Goal: Check status: Check status

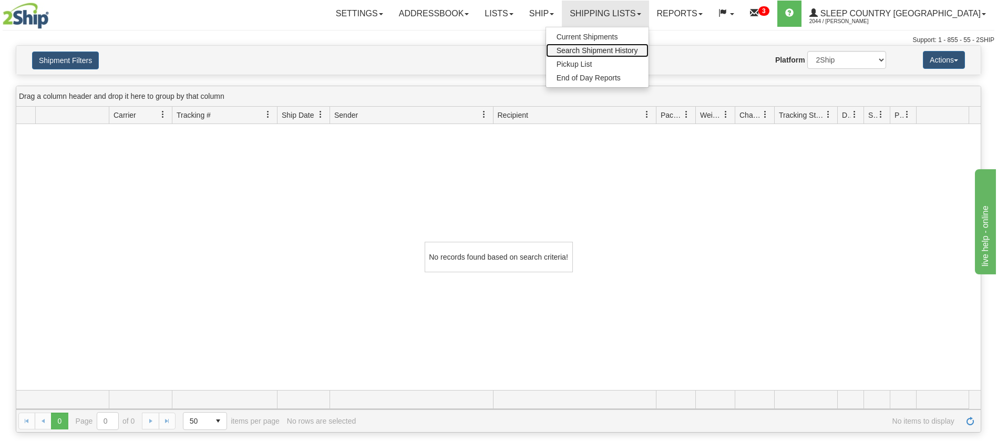
click at [638, 51] on span "Search Shipment History" at bounding box center [596, 50] width 81 height 8
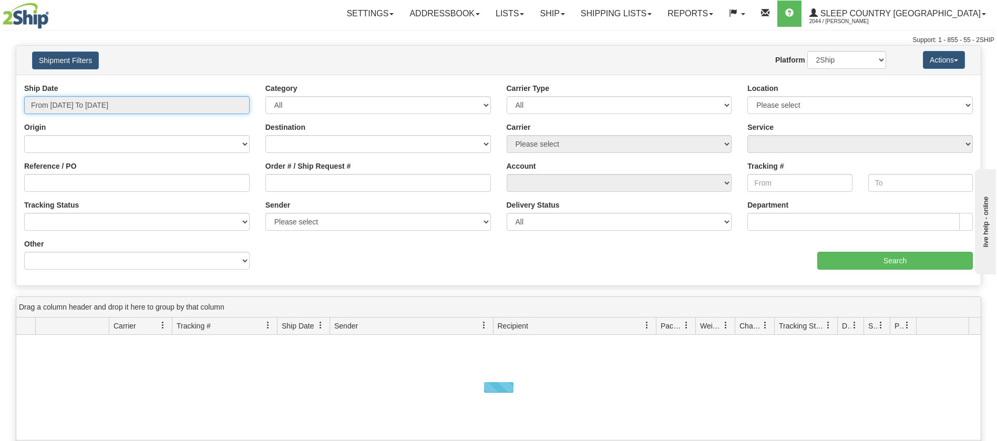
click at [237, 109] on input "From [DATE] To [DATE]" at bounding box center [136, 105] width 225 height 18
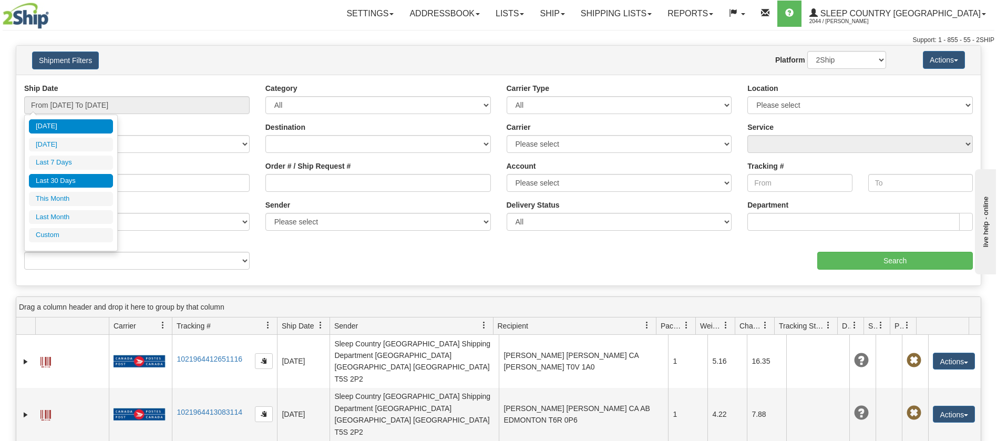
click at [49, 179] on li "Last 30 Days" at bounding box center [71, 181] width 84 height 14
type input "From [DATE] To [DATE]"
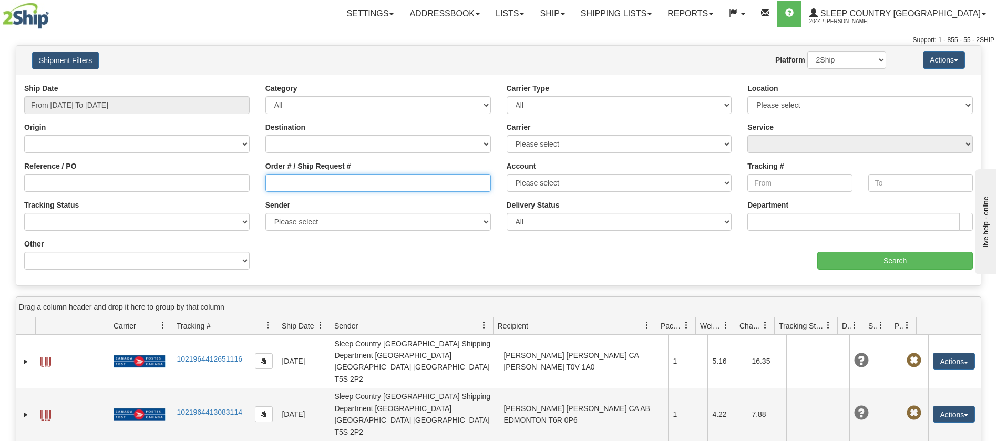
drag, startPoint x: 272, startPoint y: 181, endPoint x: 298, endPoint y: 207, distance: 37.5
click at [271, 182] on input "Order # / Ship Request #" at bounding box center [377, 183] width 225 height 18
paste input "9000I053460"
type input "9000I053460"
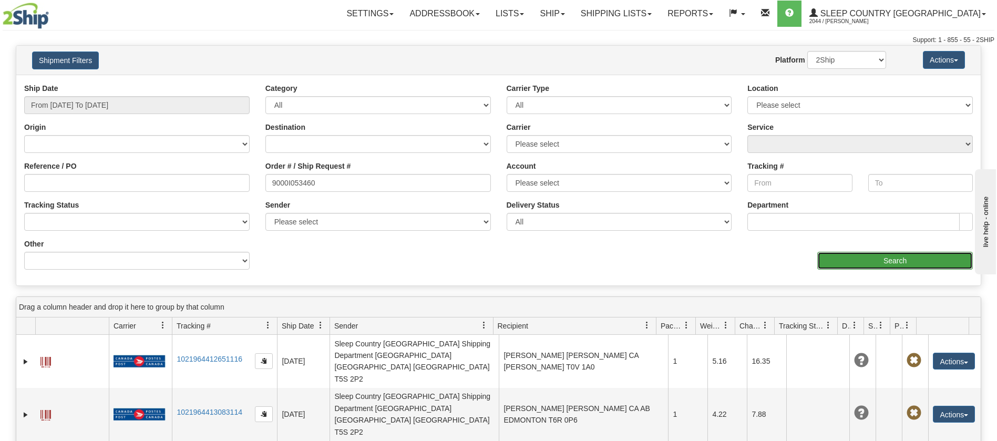
click at [874, 254] on input "Search" at bounding box center [894, 261] width 155 height 18
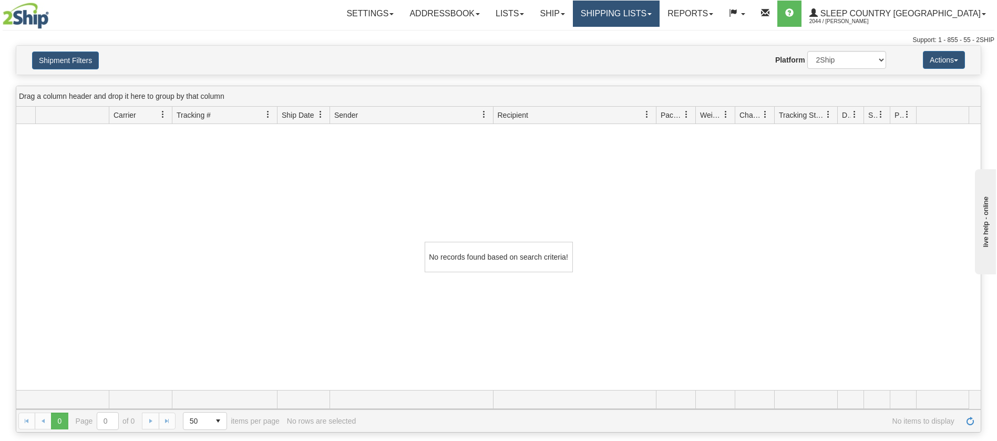
click at [659, 17] on link "Shipping lists" at bounding box center [616, 14] width 87 height 26
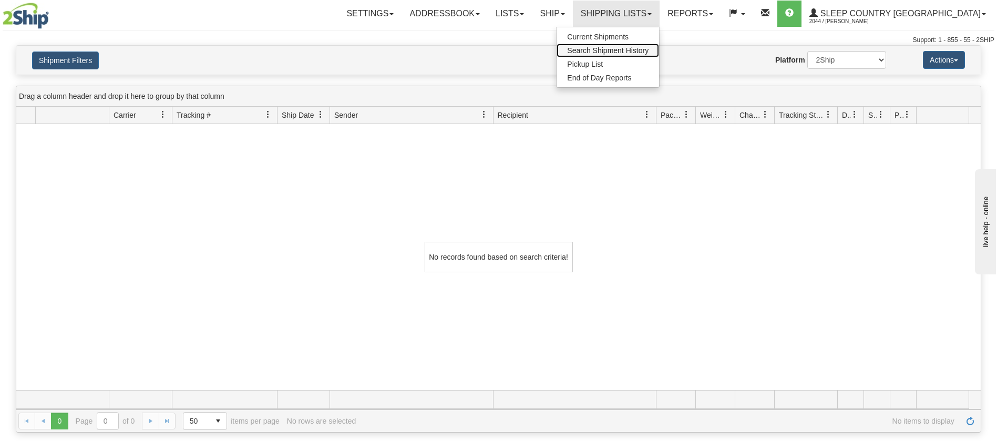
click at [648, 51] on span "Search Shipment History" at bounding box center [607, 50] width 81 height 8
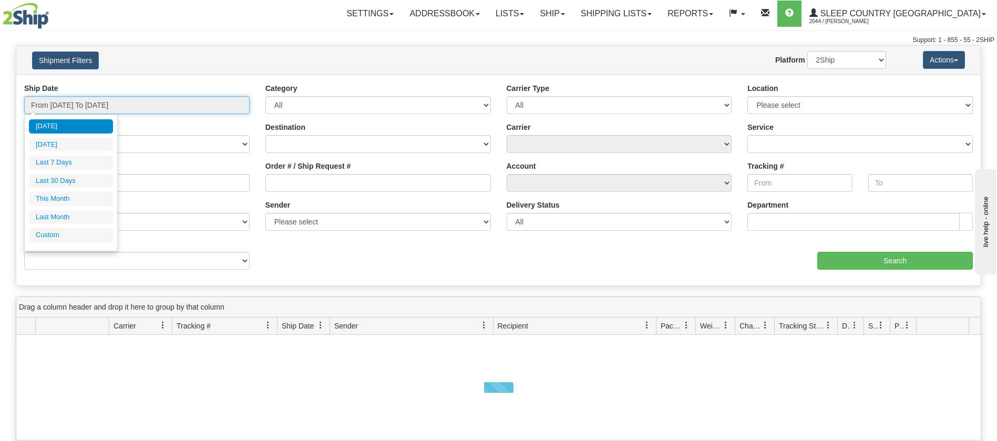
click at [235, 106] on input "From 09/07/2025 To 09/08/2025" at bounding box center [136, 105] width 225 height 18
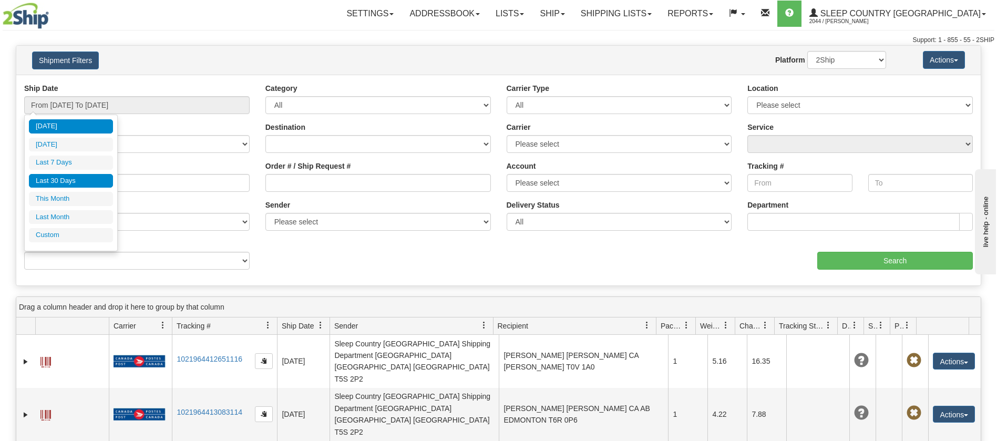
click at [65, 180] on li "Last 30 Days" at bounding box center [71, 181] width 84 height 14
type input "From [DATE] To [DATE]"
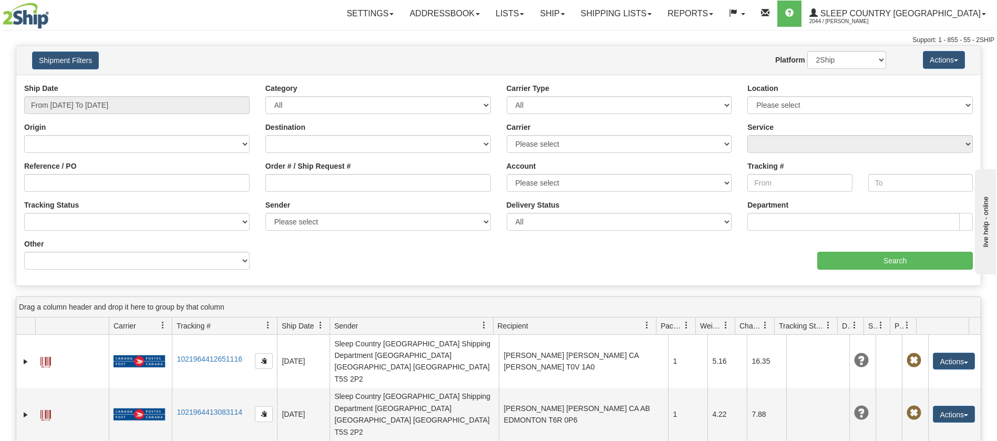
click at [24, 180] on div "Reference / PO" at bounding box center [136, 180] width 241 height 39
click at [25, 180] on input "Reference / PO" at bounding box center [136, 183] width 225 height 18
paste input "9000I053460"
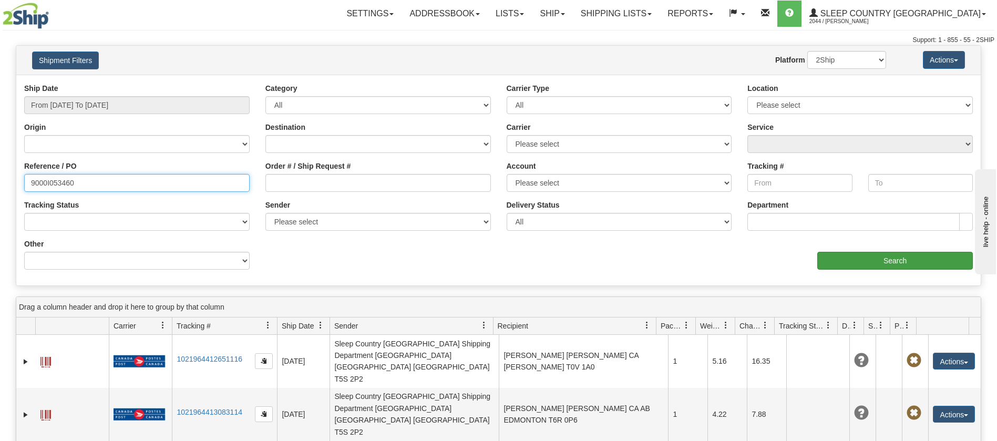
type input "9000I053460"
click at [866, 261] on input "Search" at bounding box center [894, 261] width 155 height 18
